Goal: Task Accomplishment & Management: Manage account settings

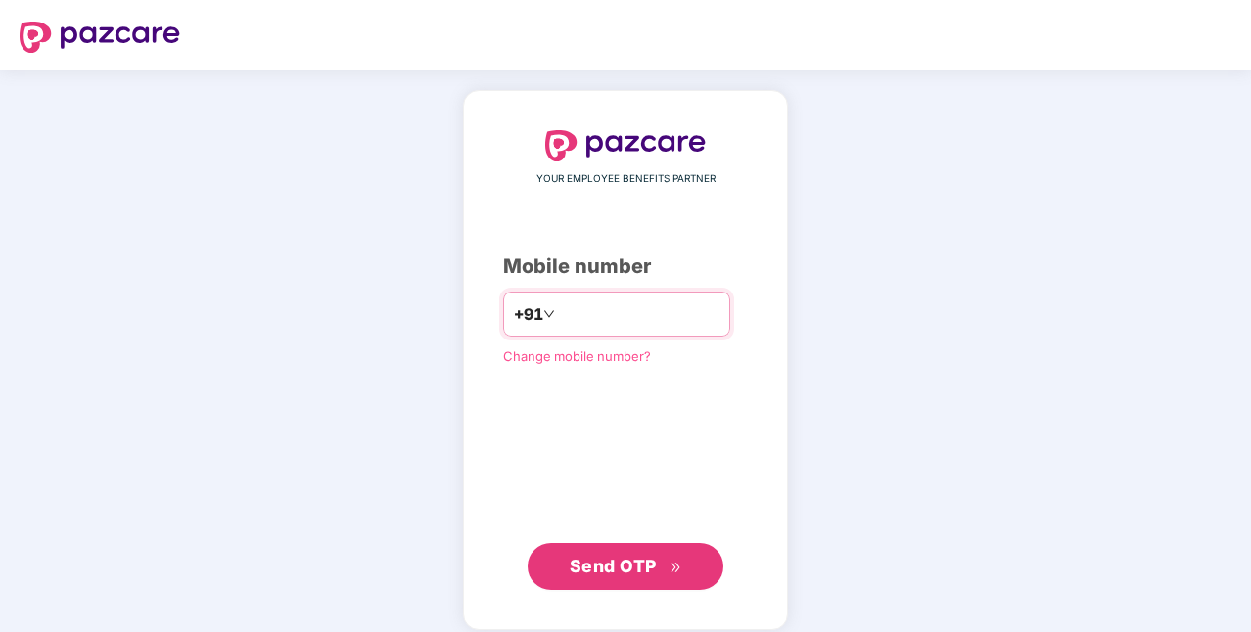
type input "**********"
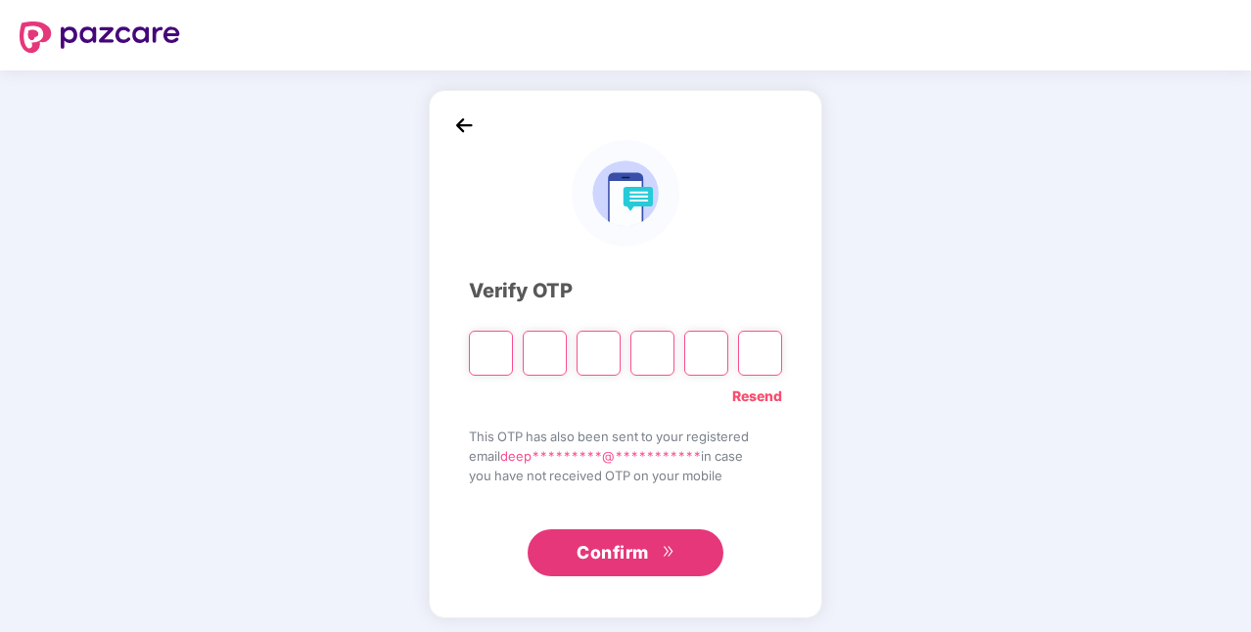
type input "*"
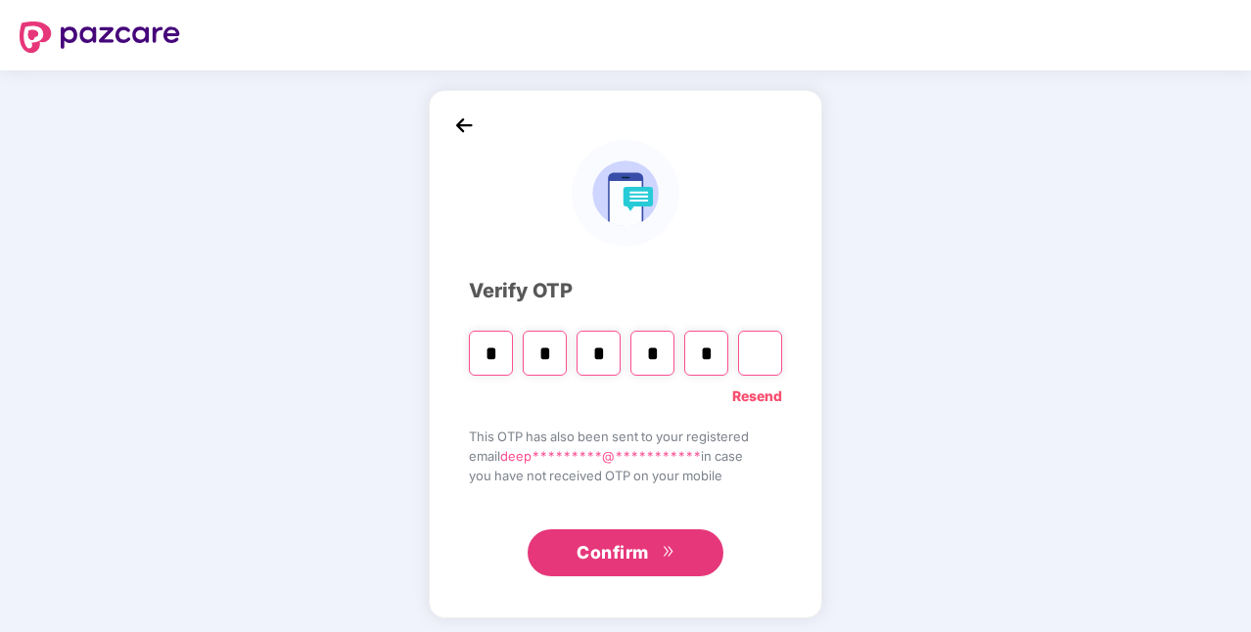
type input "*"
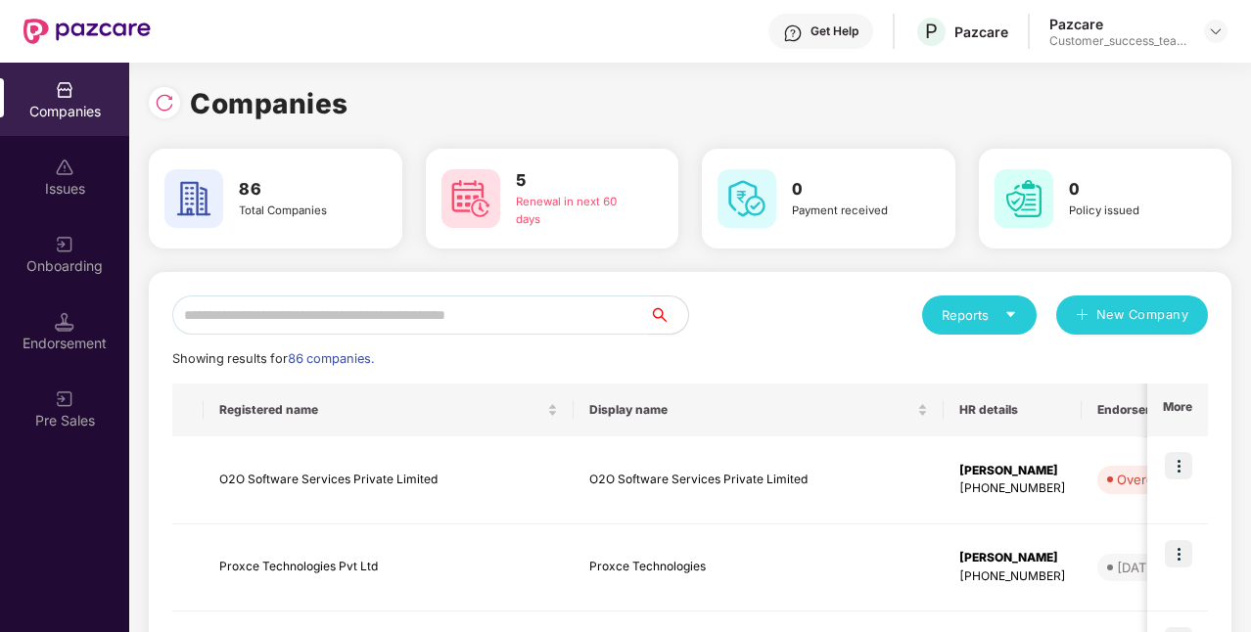
click at [396, 316] on input "text" at bounding box center [410, 315] width 477 height 39
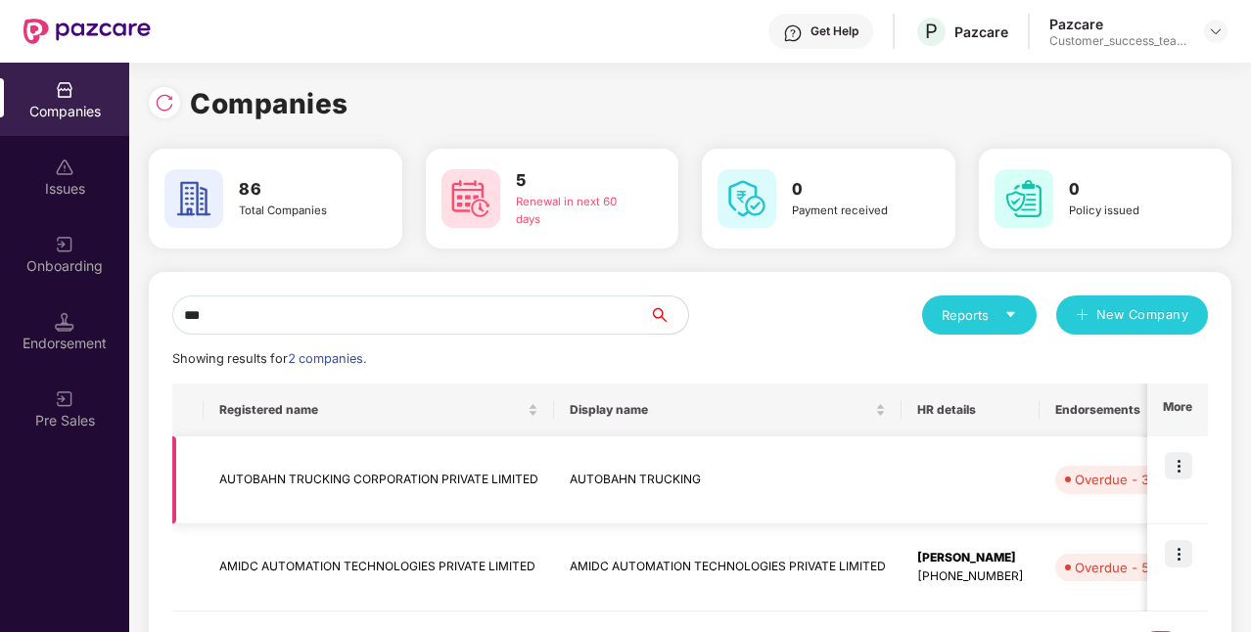
type input "***"
click at [1175, 456] on img at bounding box center [1177, 465] width 27 height 27
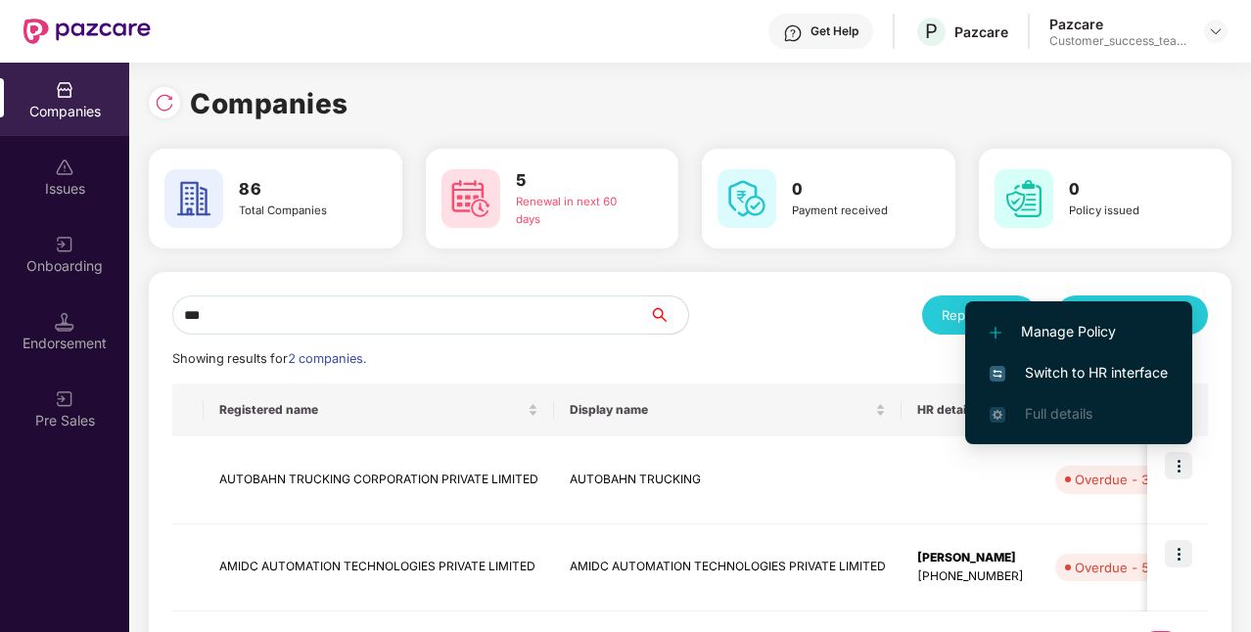
click at [1108, 366] on span "Switch to HR interface" at bounding box center [1078, 373] width 178 height 22
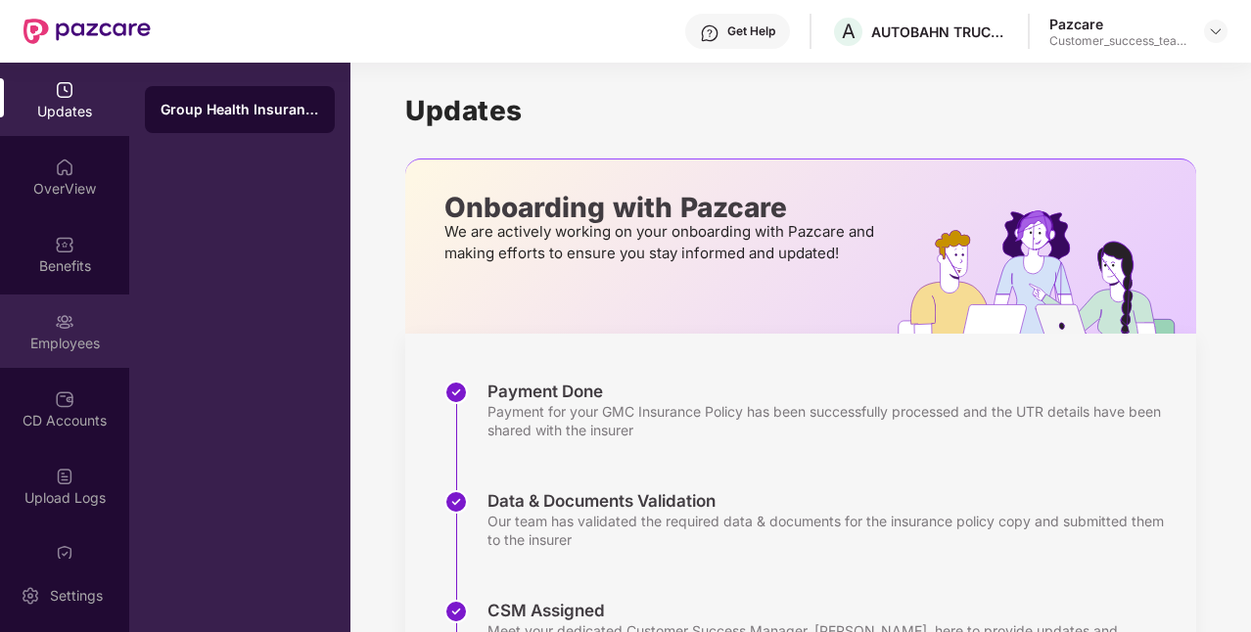
click at [55, 311] on div at bounding box center [65, 320] width 20 height 20
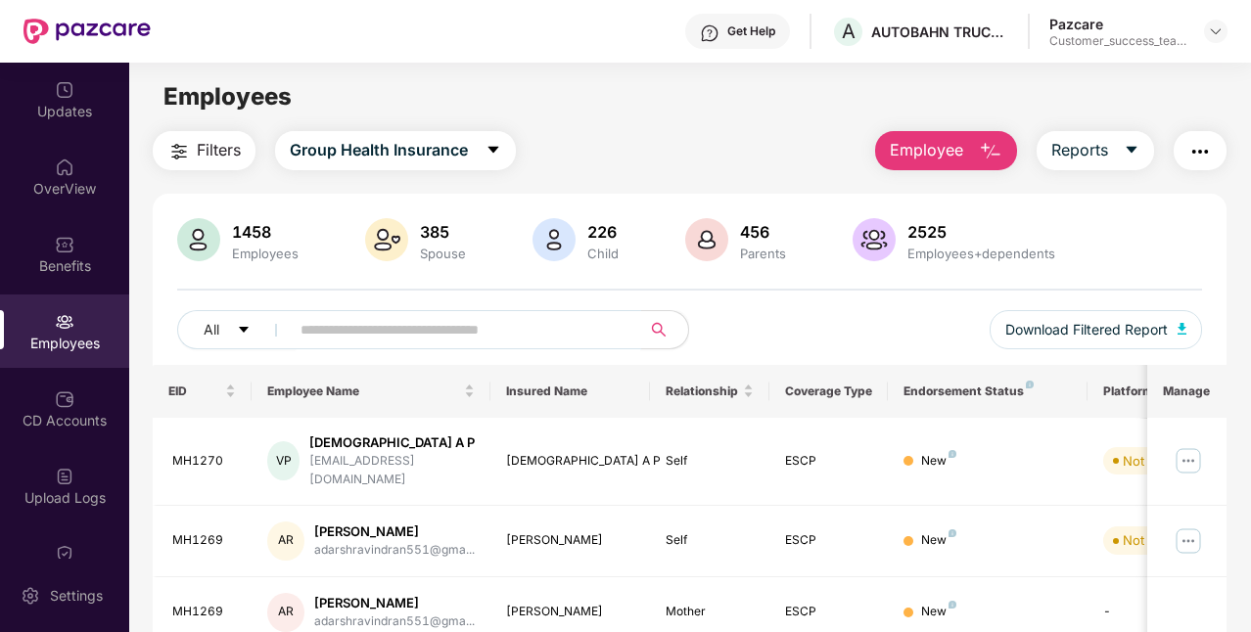
click at [485, 319] on input "text" at bounding box center [457, 329] width 314 height 29
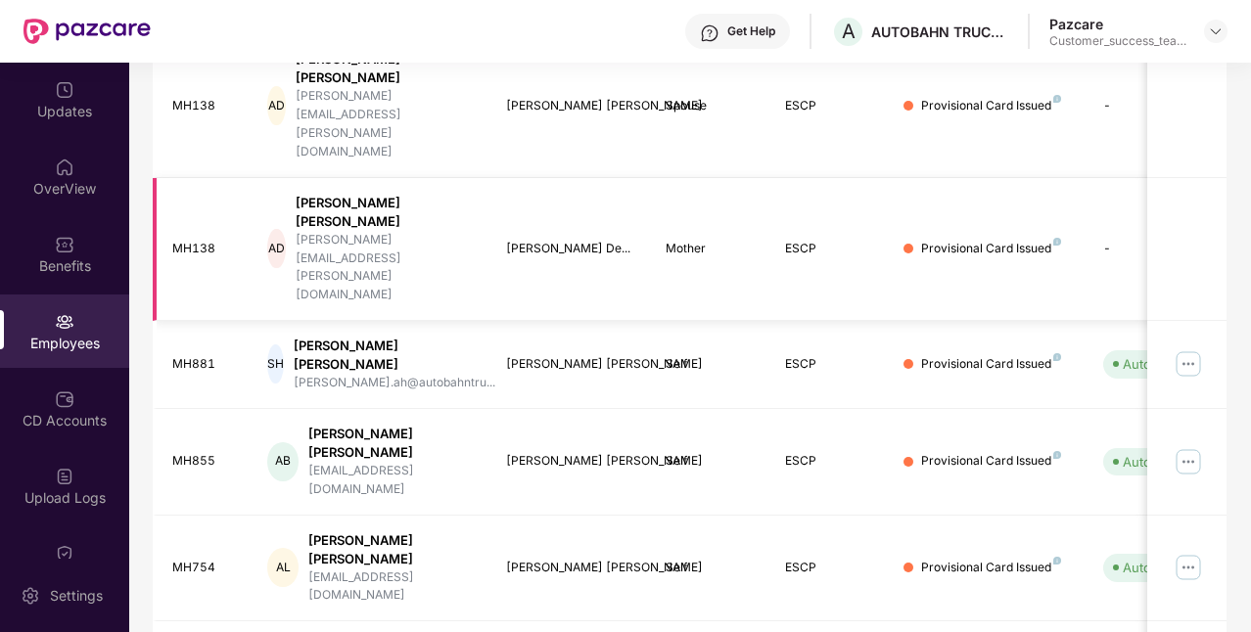
scroll to position [566, 0]
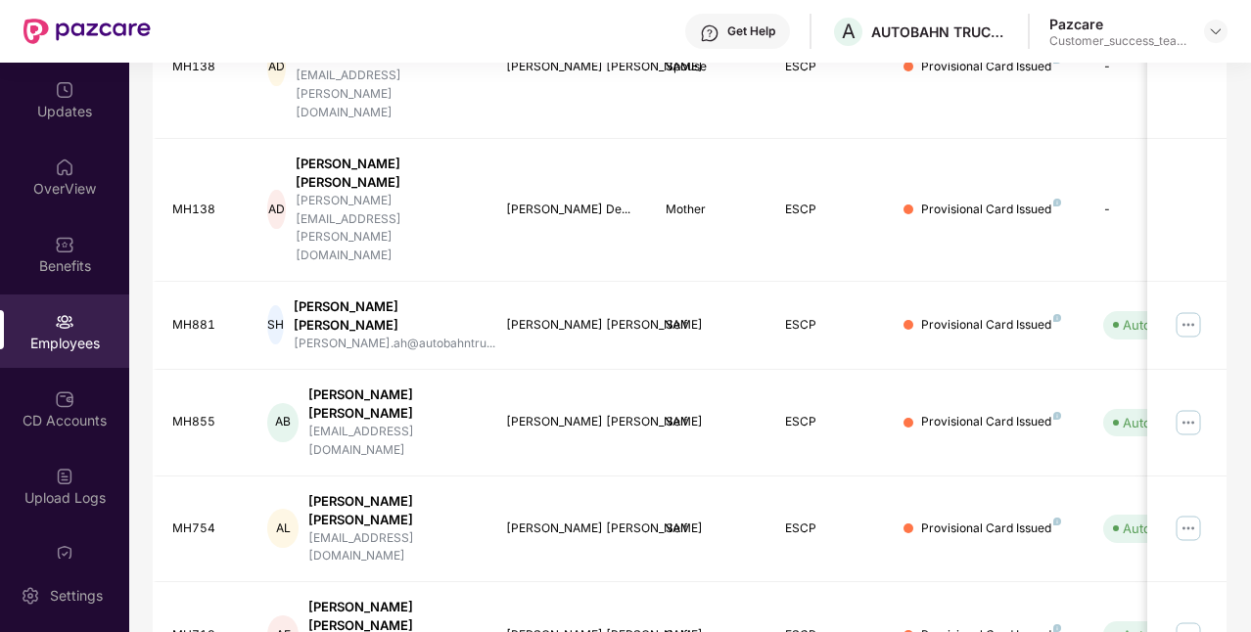
type input "****"
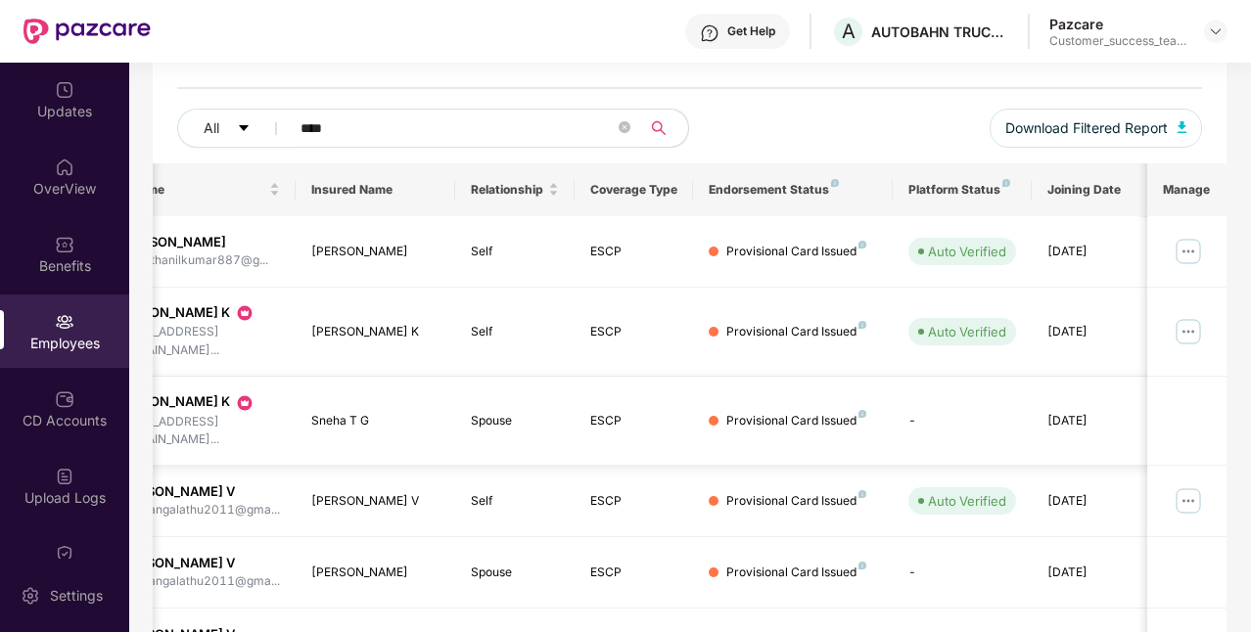
scroll to position [0, 0]
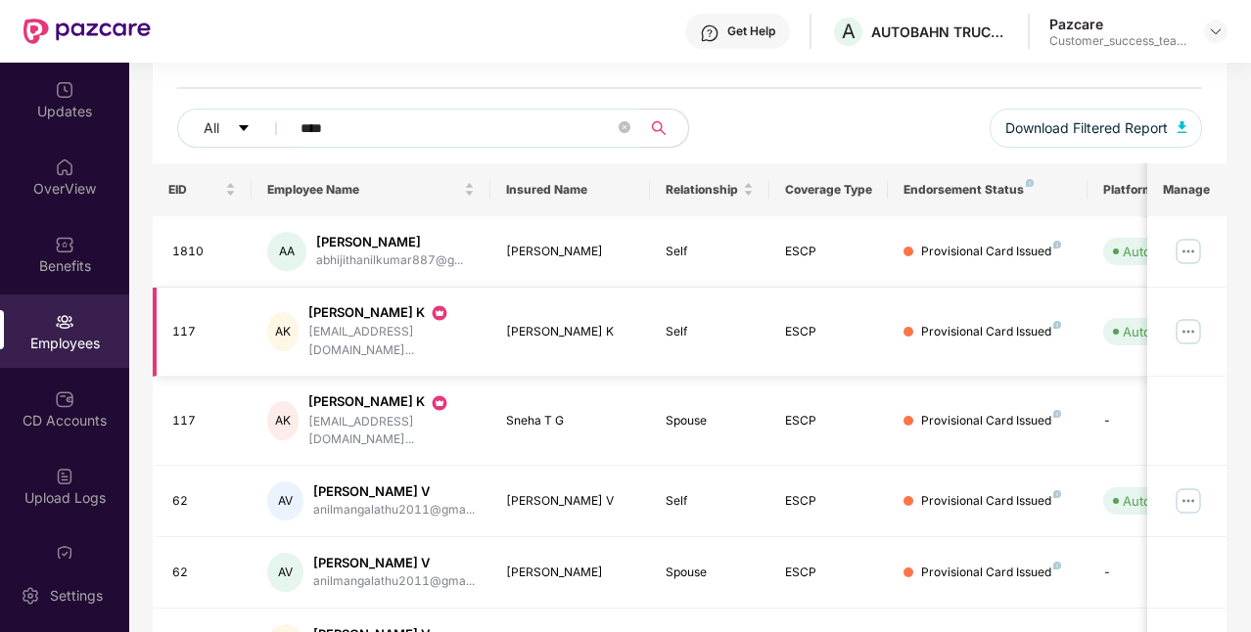
click at [1185, 317] on img at bounding box center [1187, 331] width 31 height 31
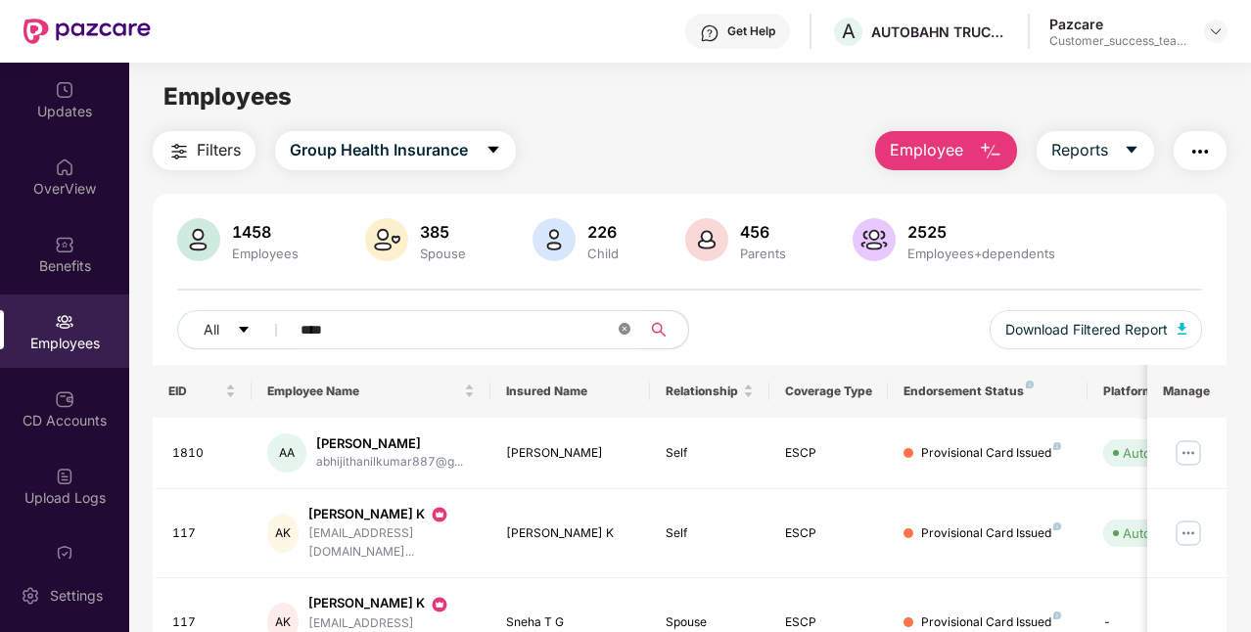
click at [627, 328] on icon "close-circle" at bounding box center [624, 329] width 12 height 12
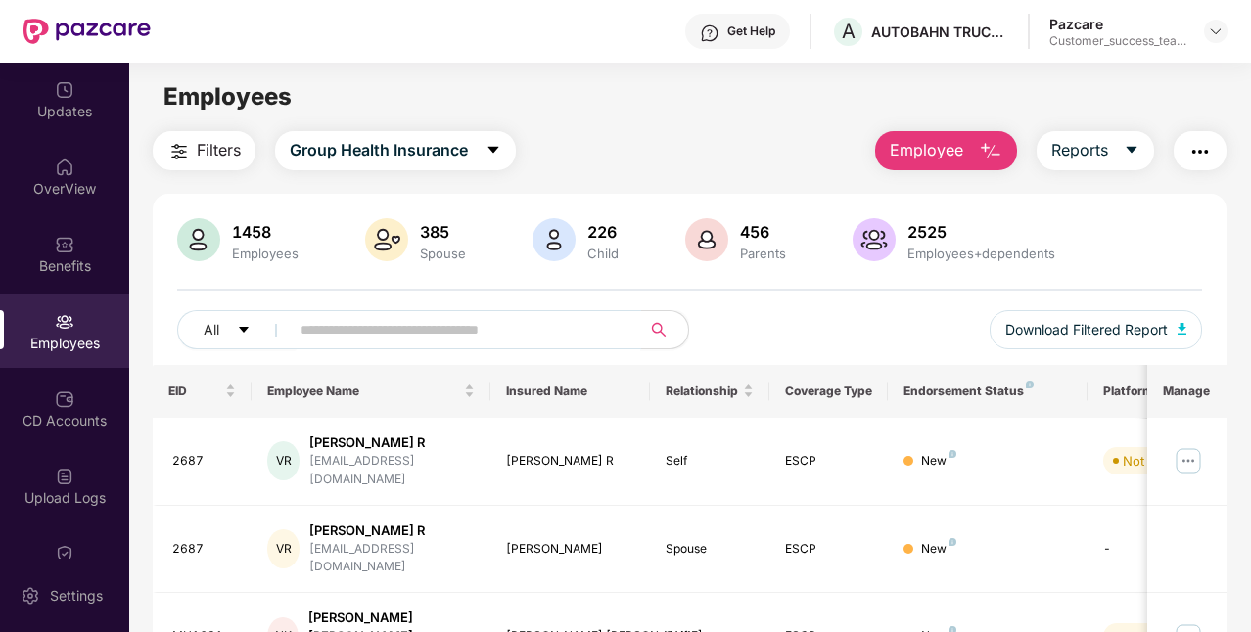
click at [468, 329] on input "text" at bounding box center [457, 329] width 314 height 29
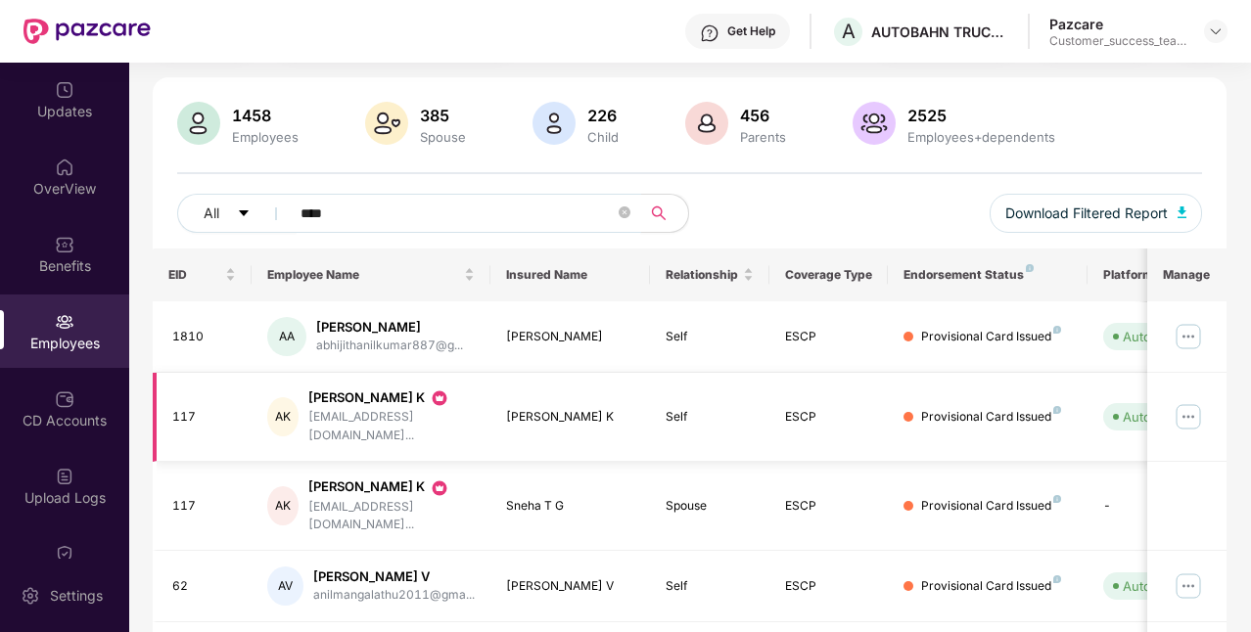
scroll to position [119, 0]
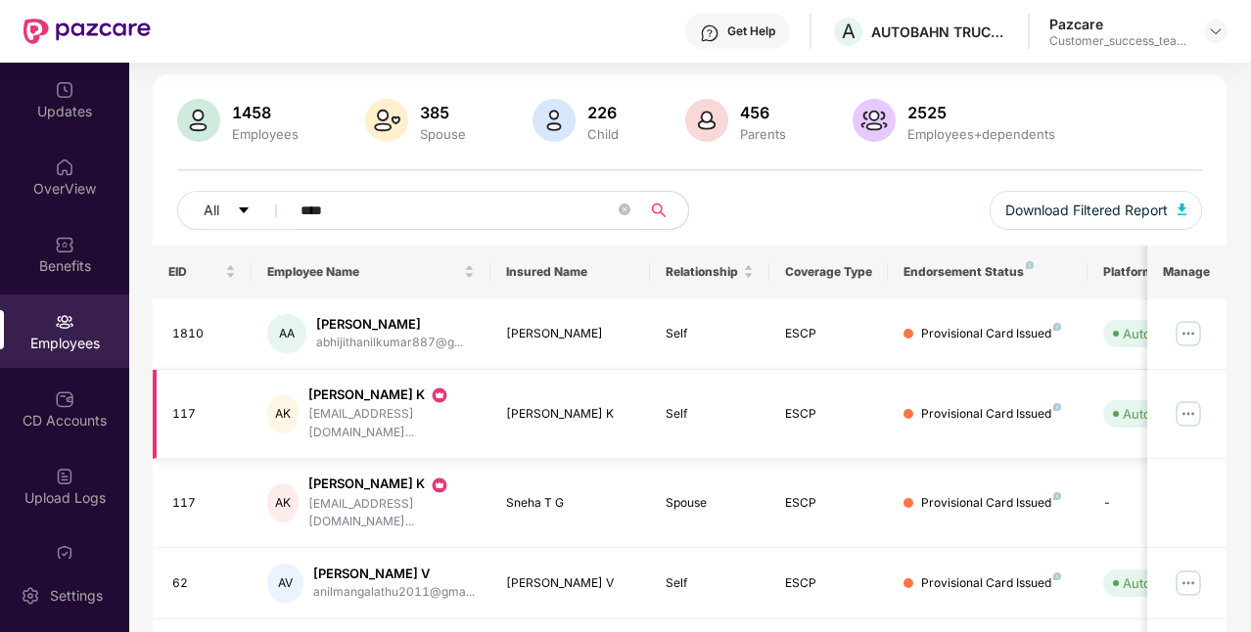
type input "****"
click at [1198, 405] on img at bounding box center [1187, 413] width 31 height 31
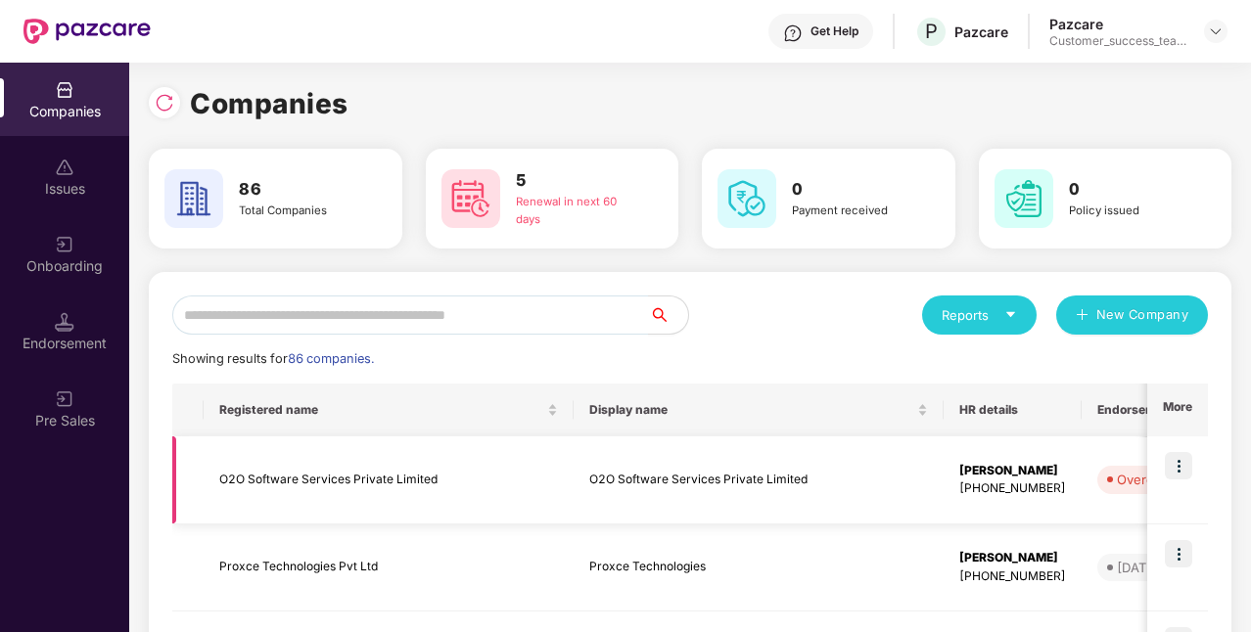
click at [636, 496] on td "O2O Software Services Private Limited" at bounding box center [758, 480] width 370 height 88
click at [1170, 452] on img at bounding box center [1177, 465] width 27 height 27
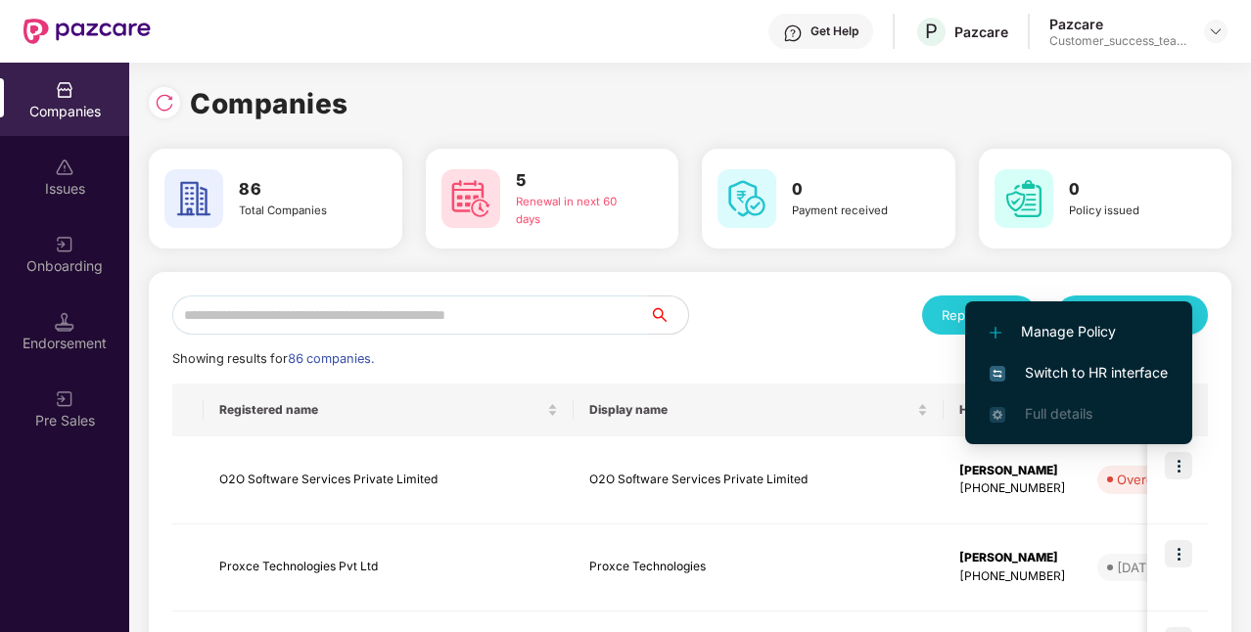
click at [1154, 380] on span "Switch to HR interface" at bounding box center [1078, 373] width 178 height 22
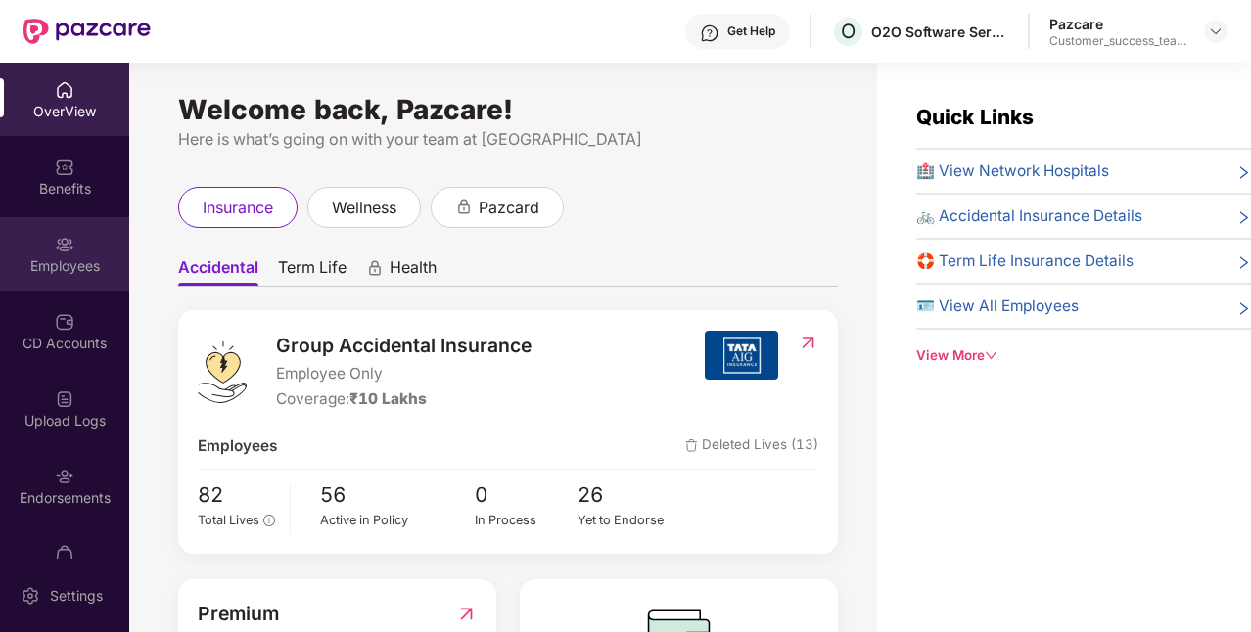
click at [78, 264] on div "Employees" at bounding box center [64, 266] width 129 height 20
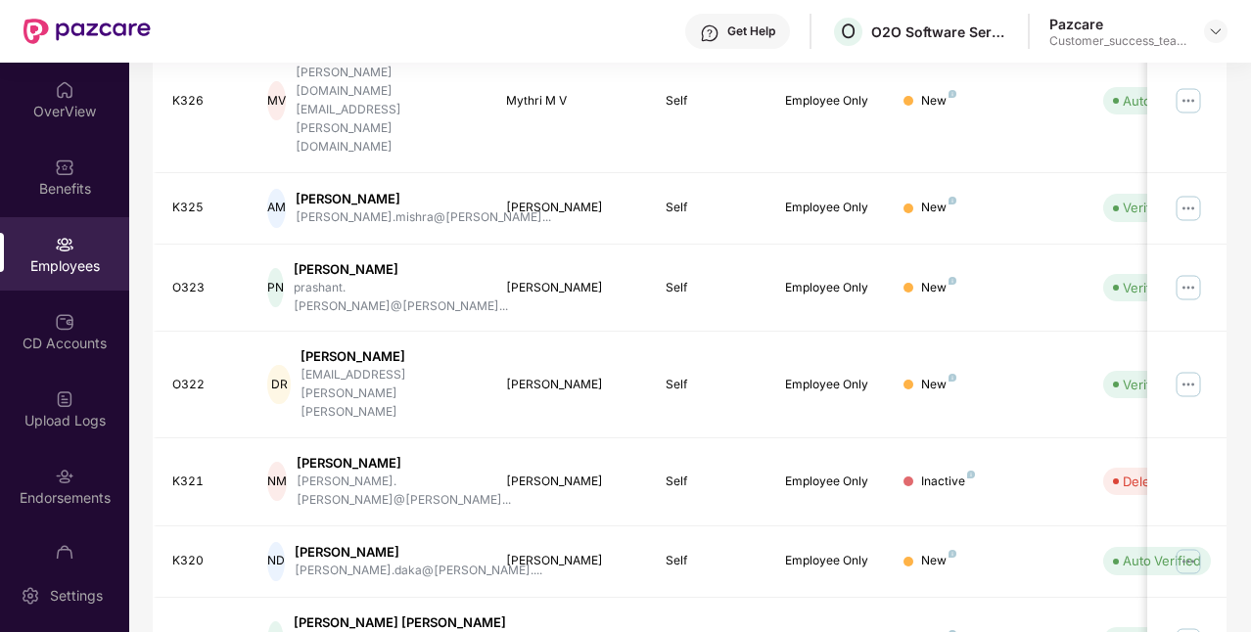
scroll to position [566, 0]
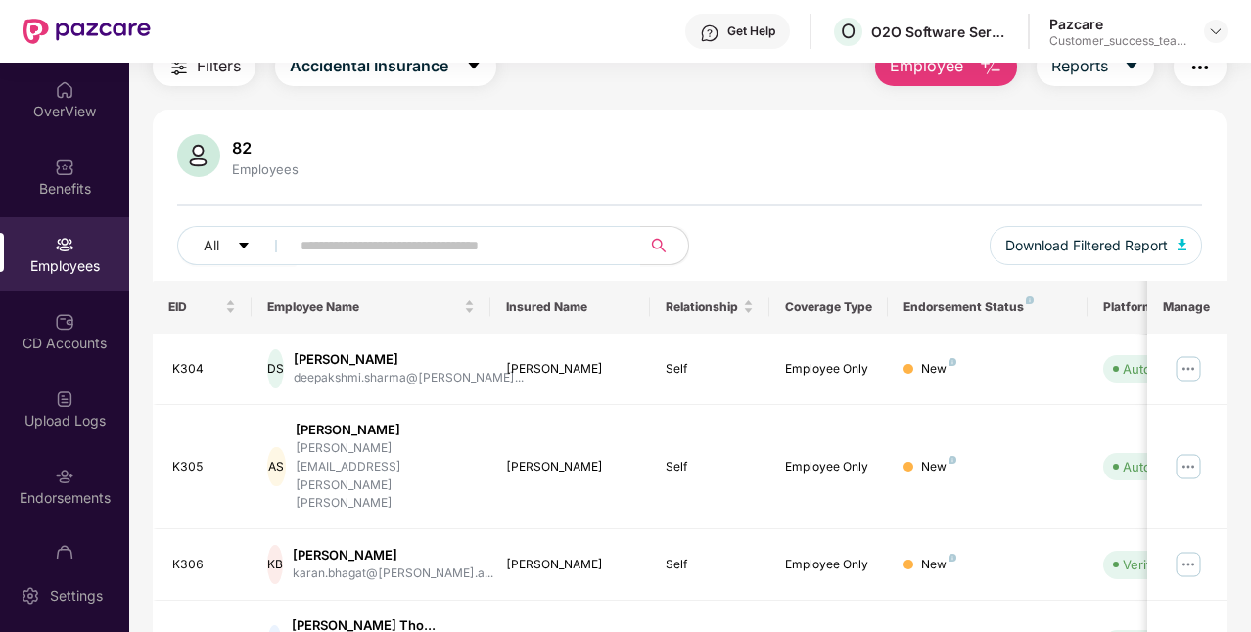
scroll to position [0, 0]
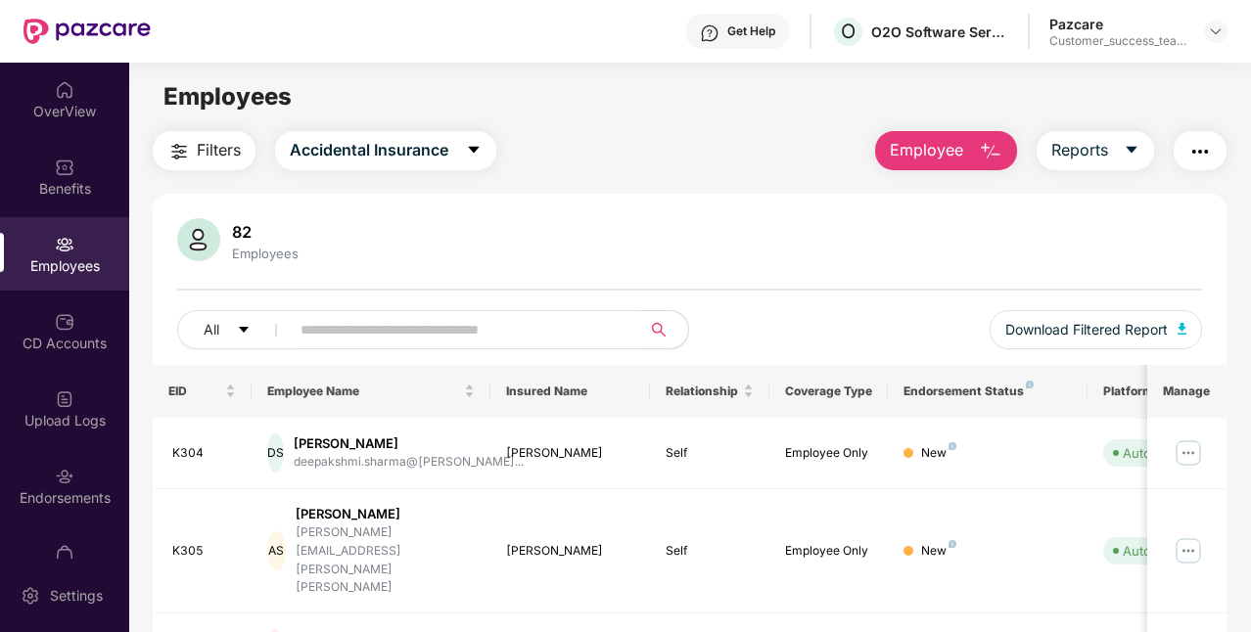
click at [561, 335] on input "text" at bounding box center [457, 329] width 314 height 29
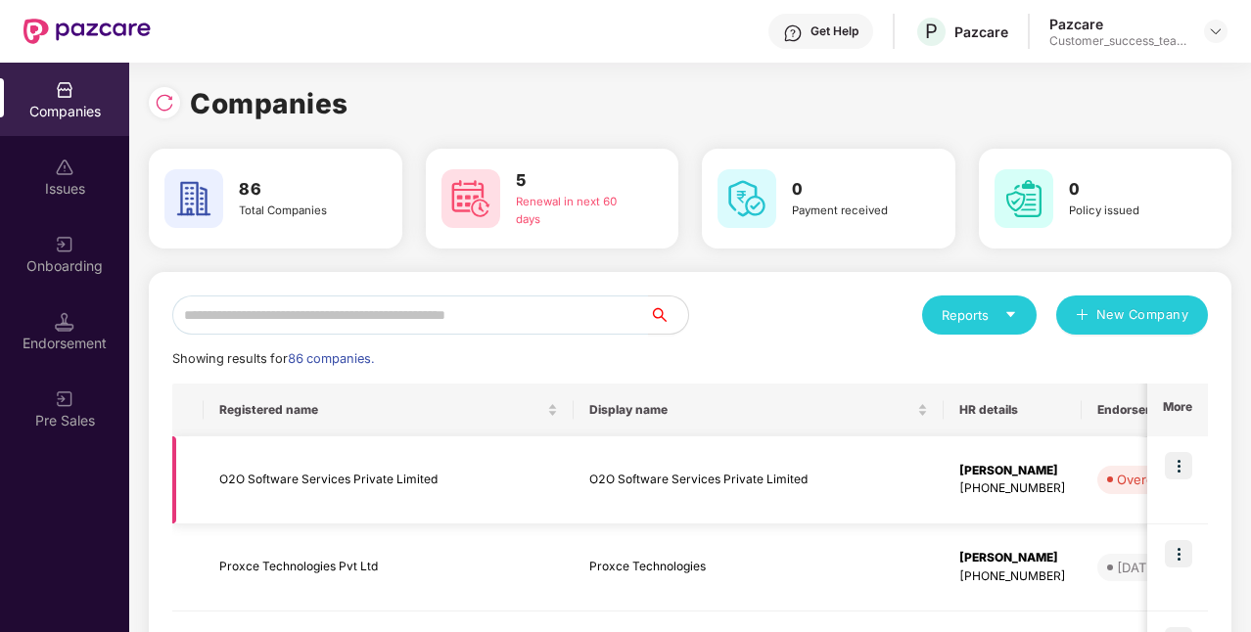
click at [1184, 471] on img at bounding box center [1177, 465] width 27 height 27
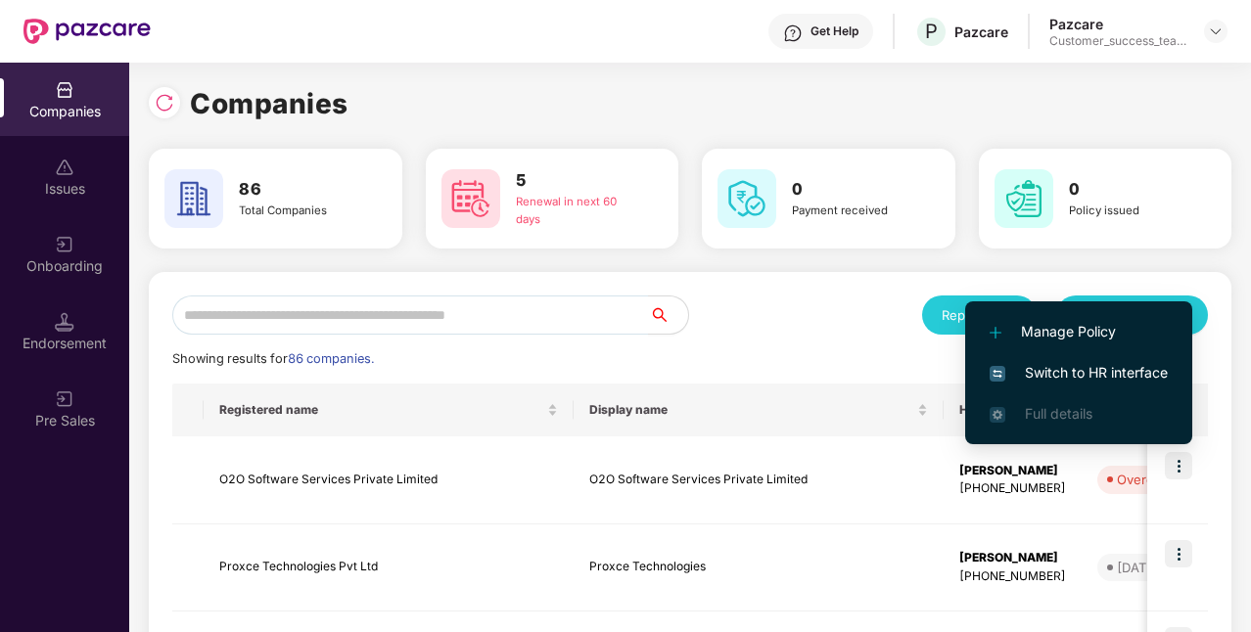
click at [1132, 368] on span "Switch to HR interface" at bounding box center [1078, 373] width 178 height 22
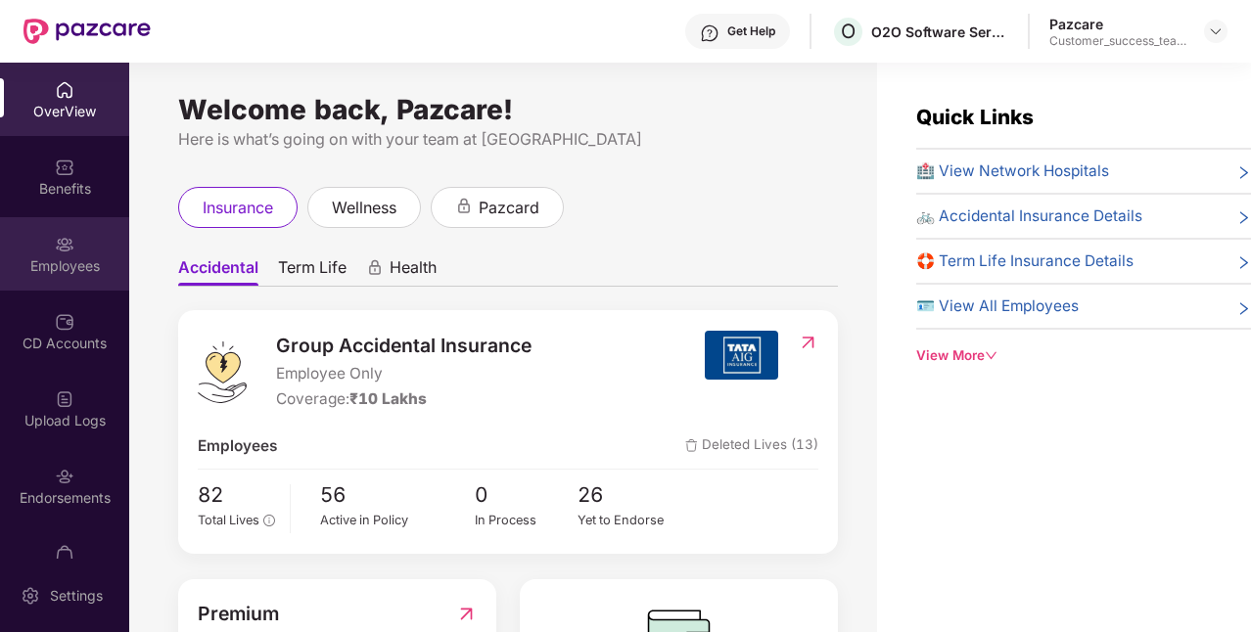
click at [65, 262] on div "Employees" at bounding box center [64, 266] width 129 height 20
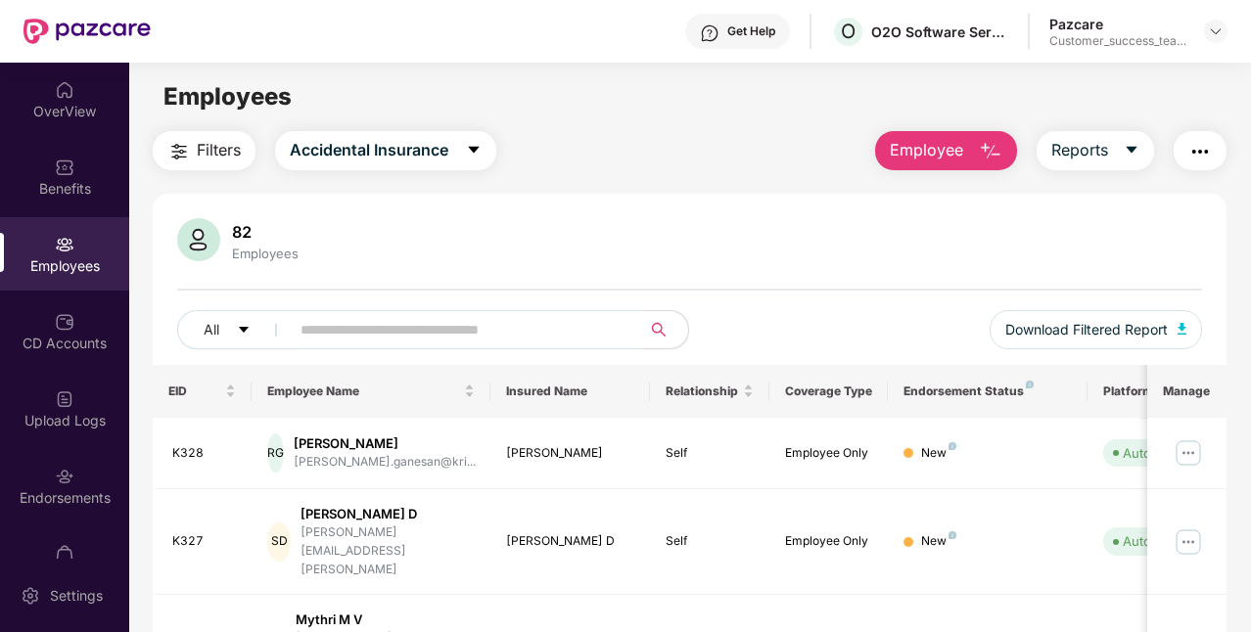
click at [389, 342] on input "text" at bounding box center [457, 329] width 314 height 29
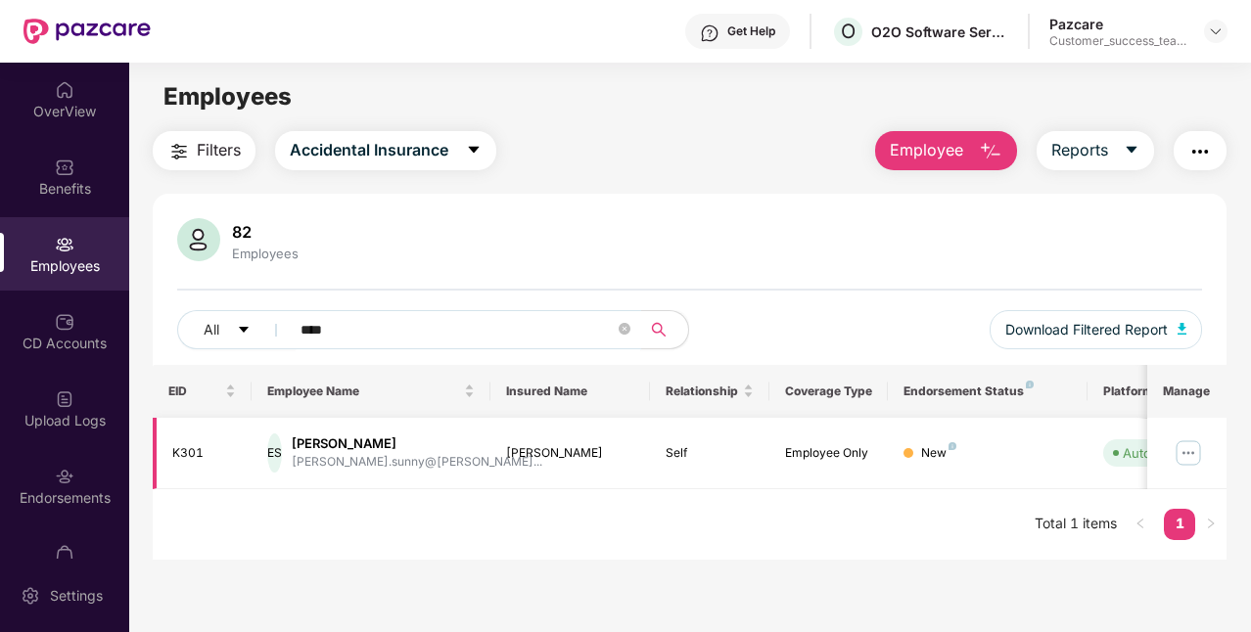
type input "****"
click at [1191, 448] on img at bounding box center [1187, 452] width 31 height 31
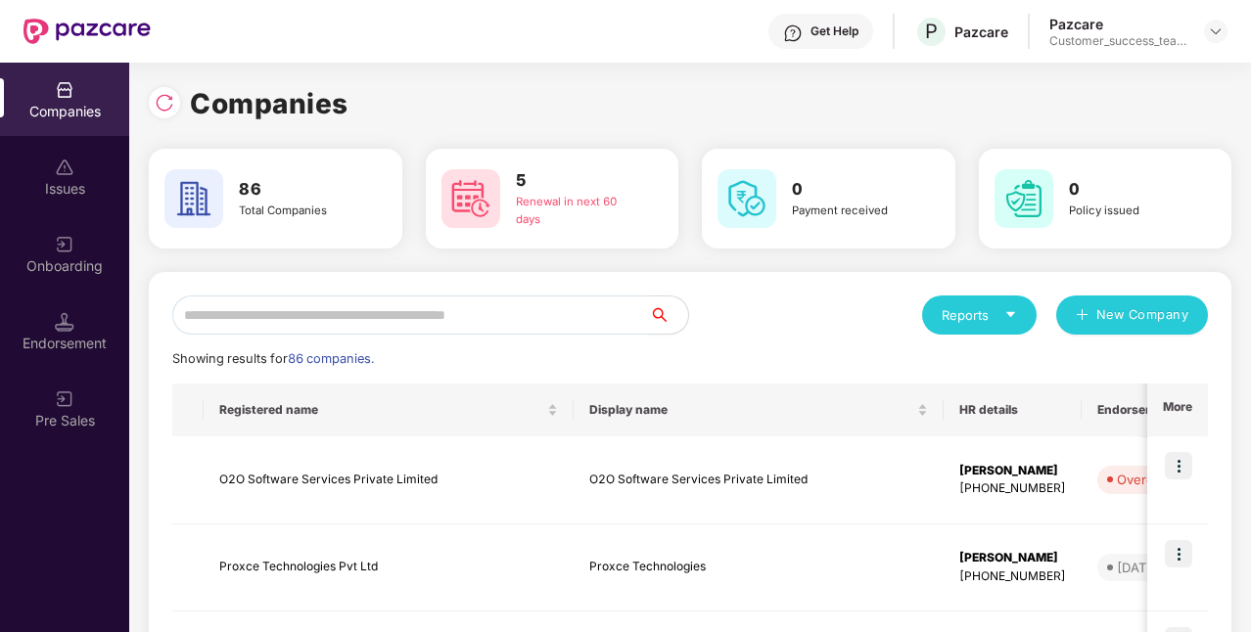
click at [330, 305] on input "text" at bounding box center [410, 315] width 477 height 39
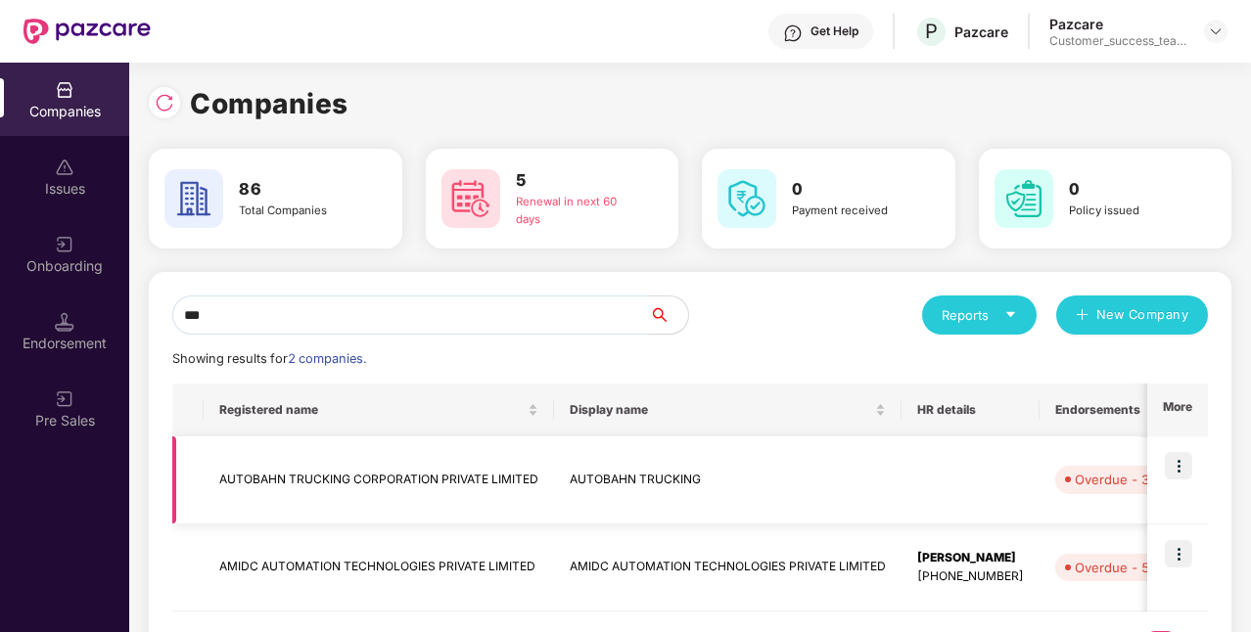
type input "***"
click at [1182, 466] on img at bounding box center [1177, 465] width 27 height 27
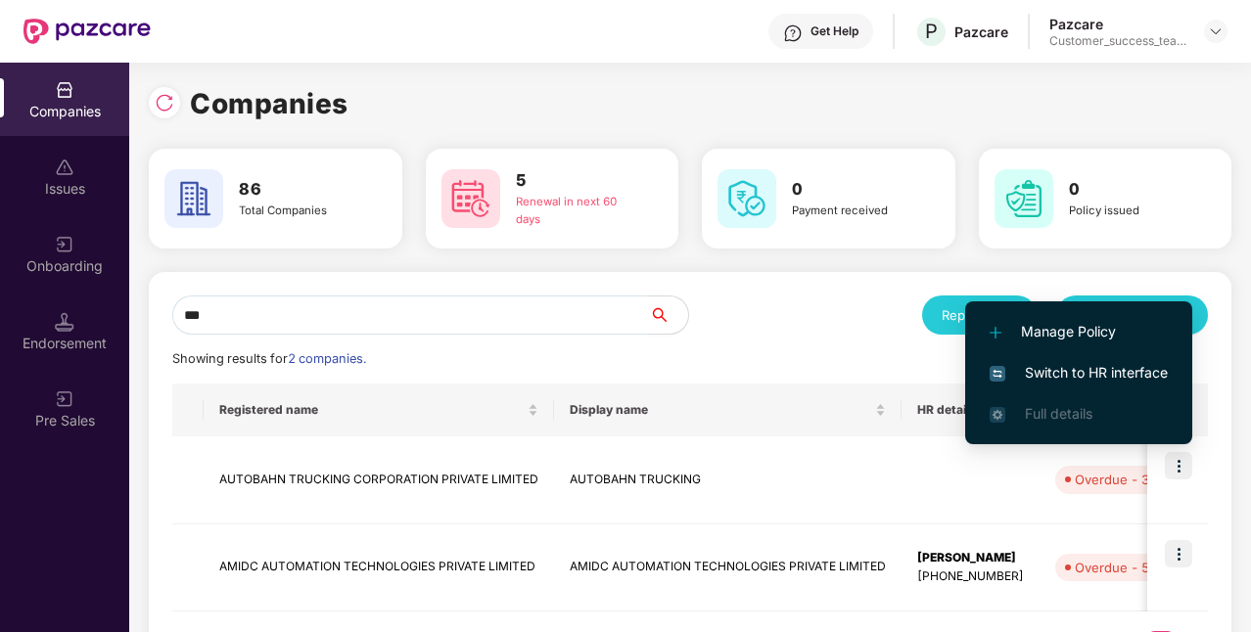
click at [1121, 373] on span "Switch to HR interface" at bounding box center [1078, 373] width 178 height 22
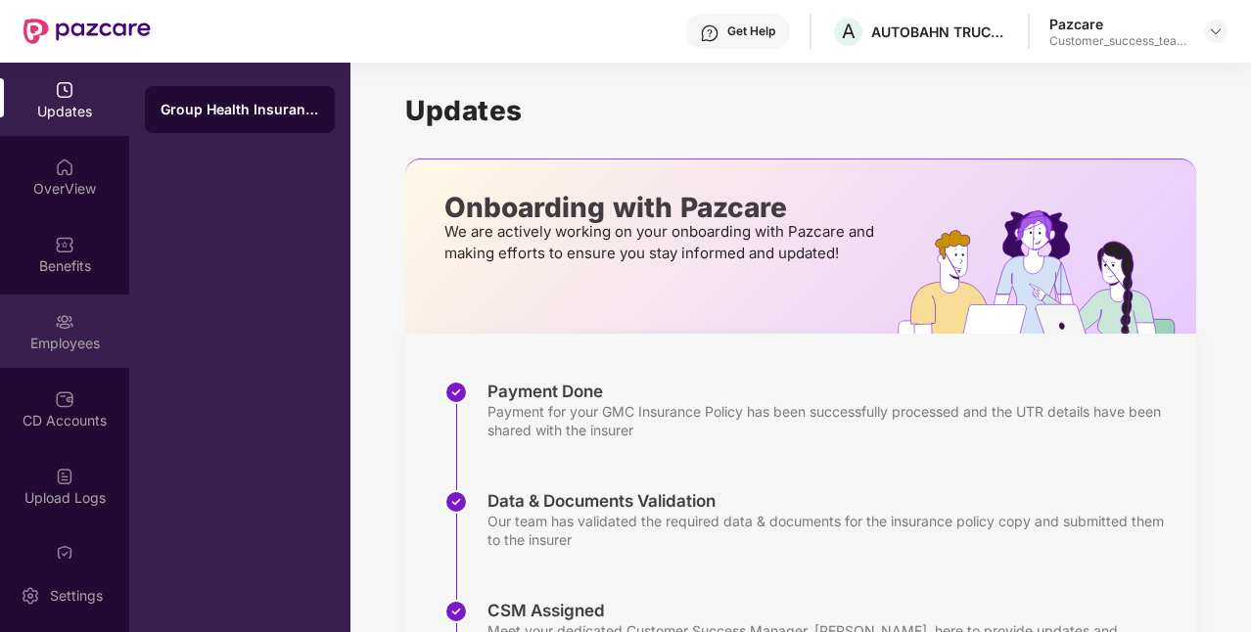
click at [56, 317] on img at bounding box center [65, 322] width 20 height 20
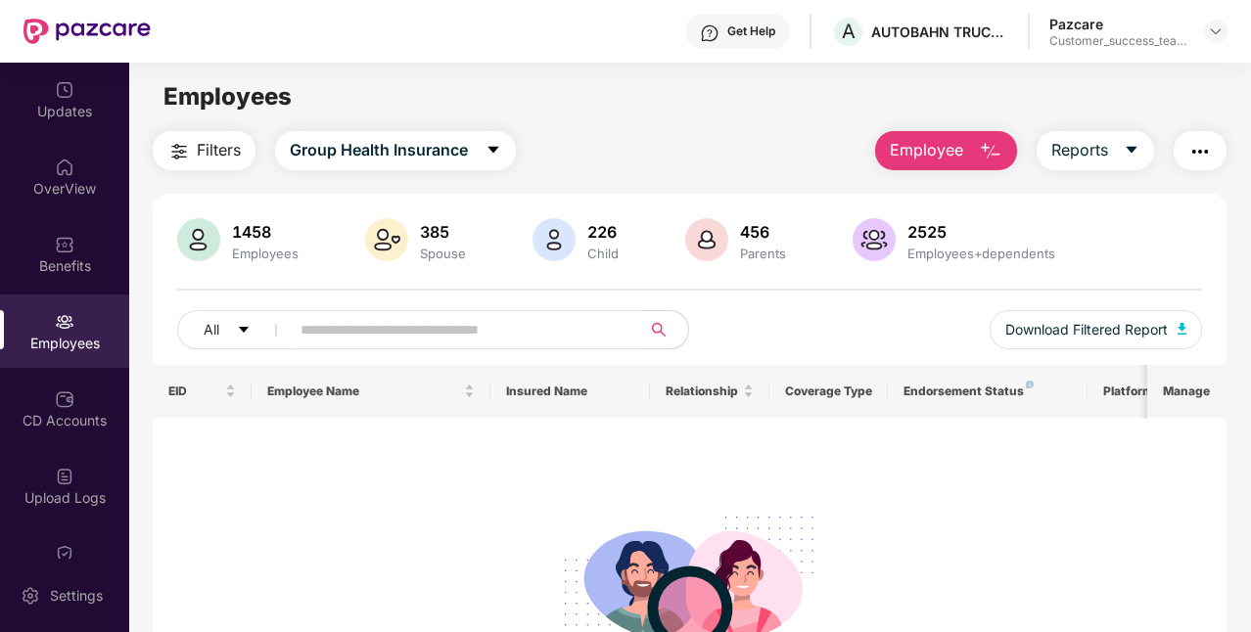
click at [479, 326] on input "text" at bounding box center [457, 329] width 314 height 29
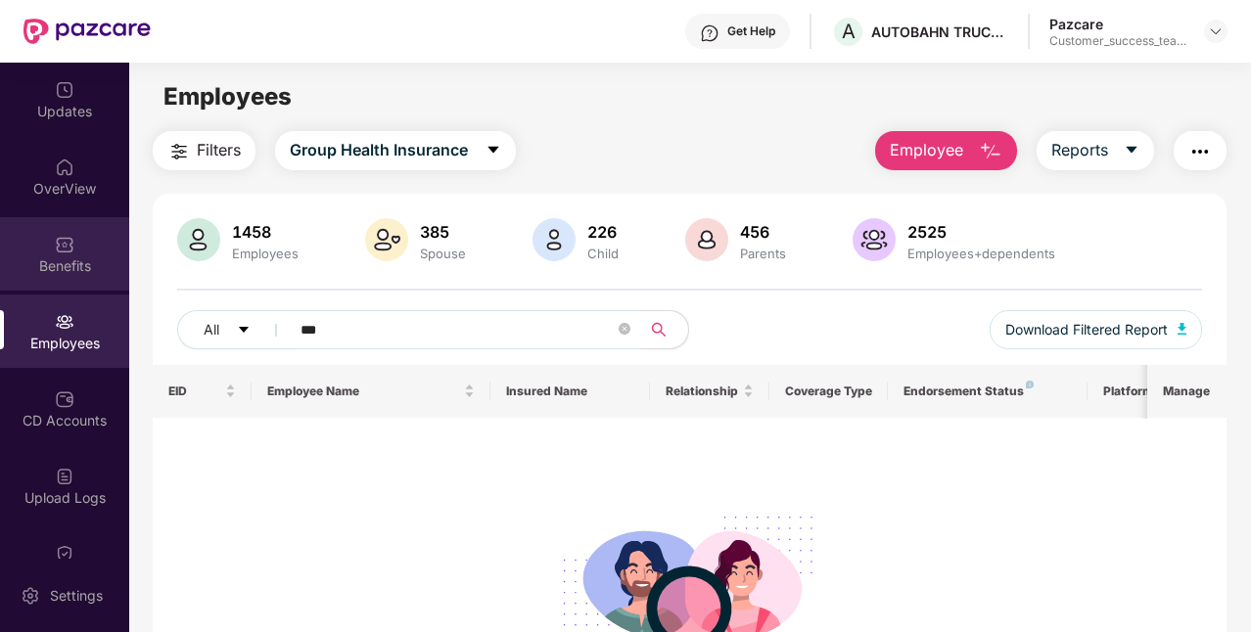
type input "***"
click at [56, 286] on div "Benefits" at bounding box center [64, 253] width 129 height 73
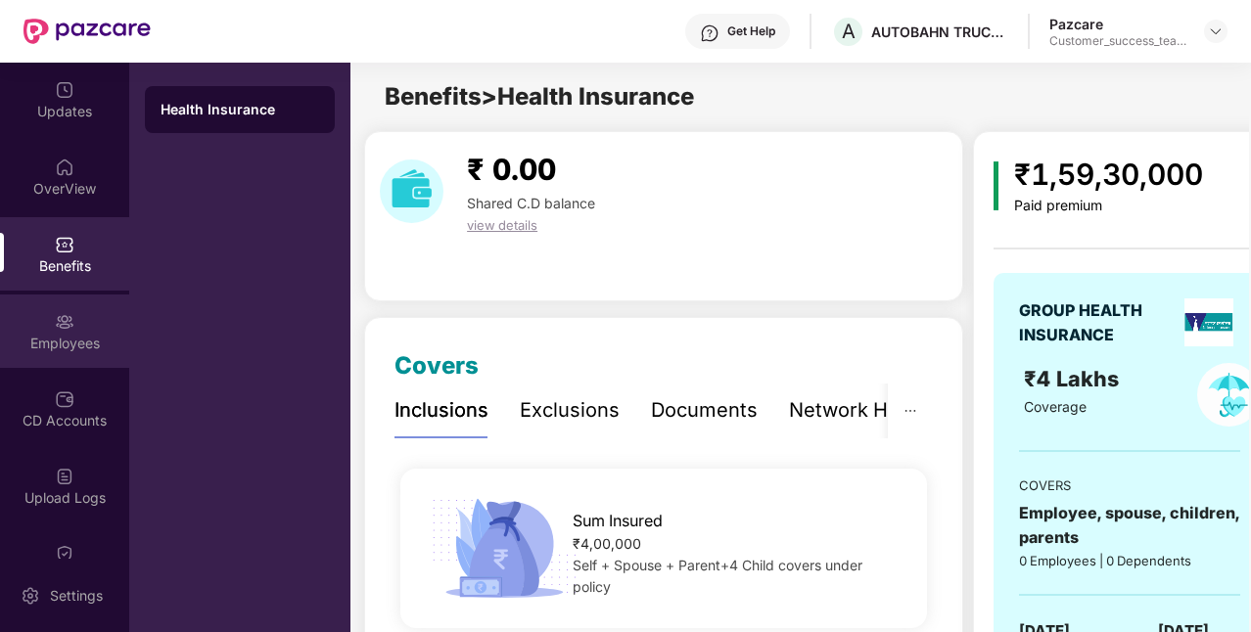
click at [52, 341] on div "Employees" at bounding box center [64, 344] width 129 height 20
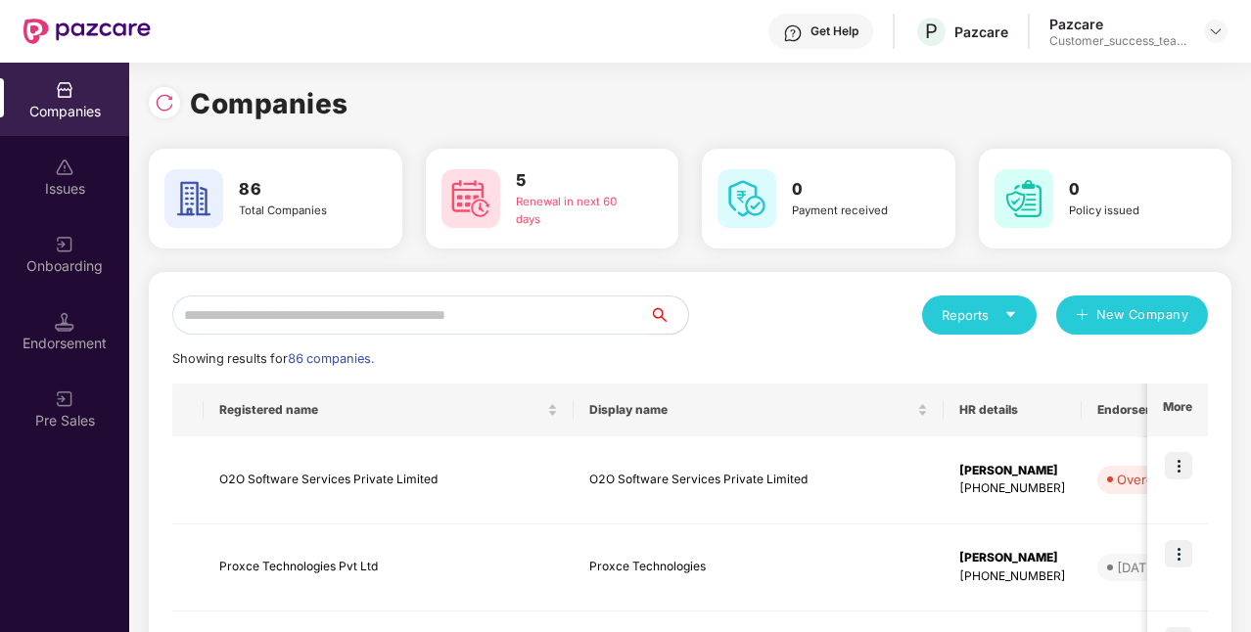
click at [538, 314] on input "text" at bounding box center [410, 315] width 477 height 39
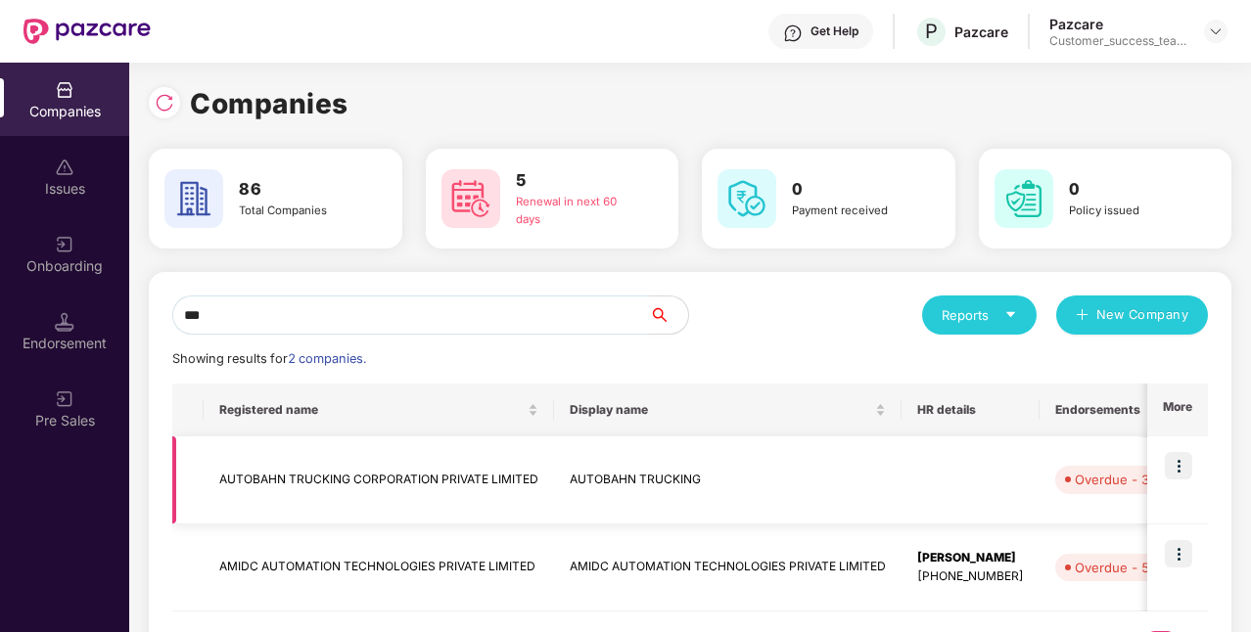
type input "***"
click at [1180, 471] on img at bounding box center [1177, 465] width 27 height 27
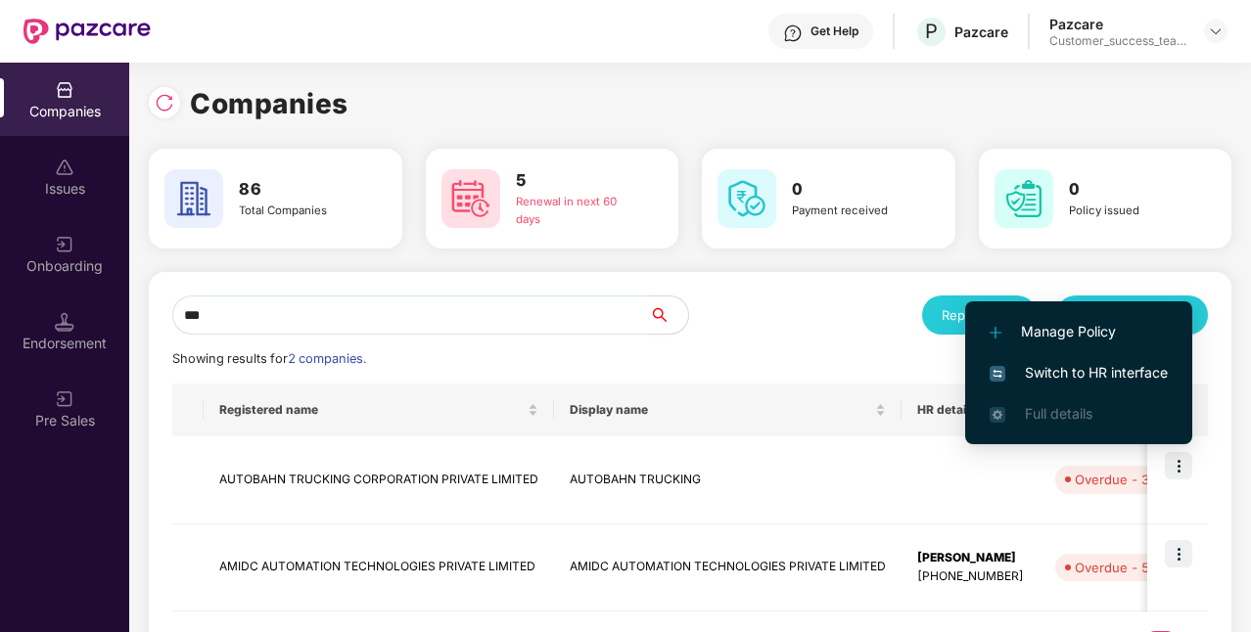
click at [1116, 371] on span "Switch to HR interface" at bounding box center [1078, 373] width 178 height 22
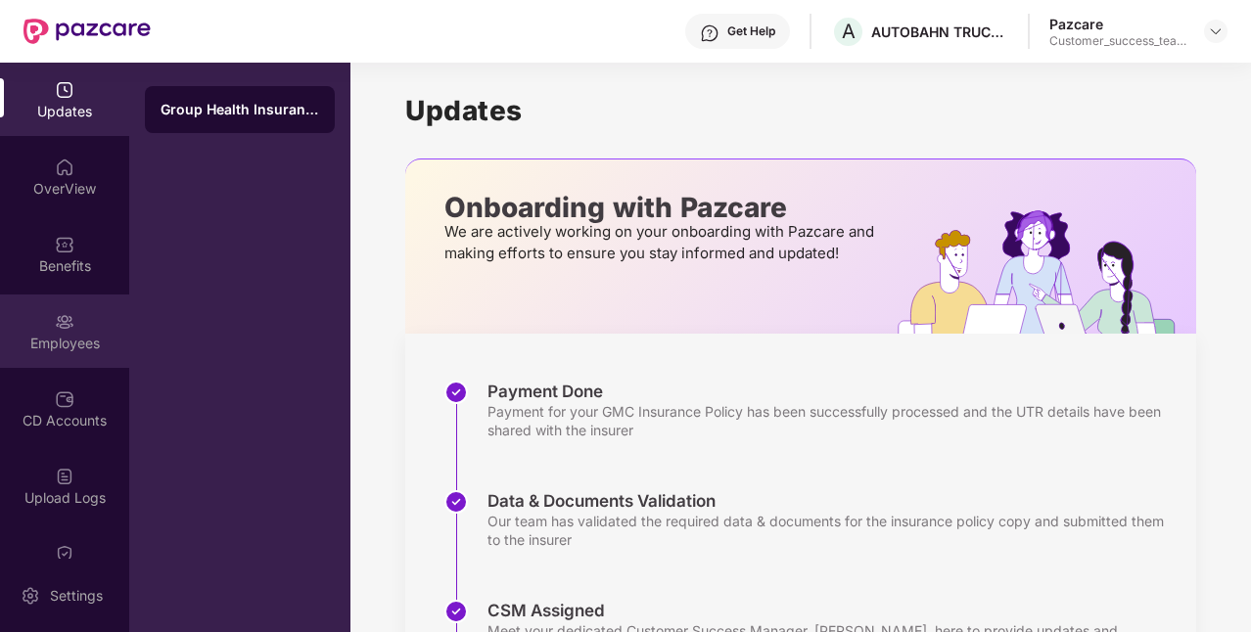
click at [50, 319] on div "Employees" at bounding box center [64, 331] width 129 height 73
